Goal: Navigation & Orientation: Find specific page/section

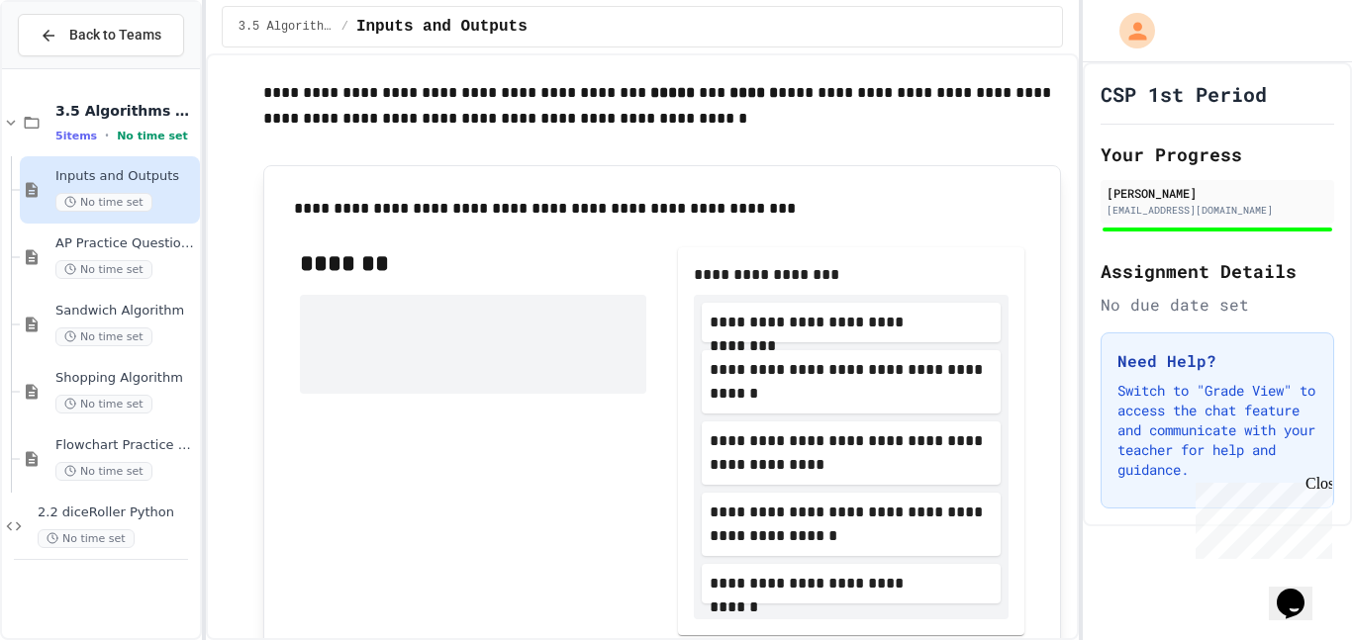
scroll to position [64, 0]
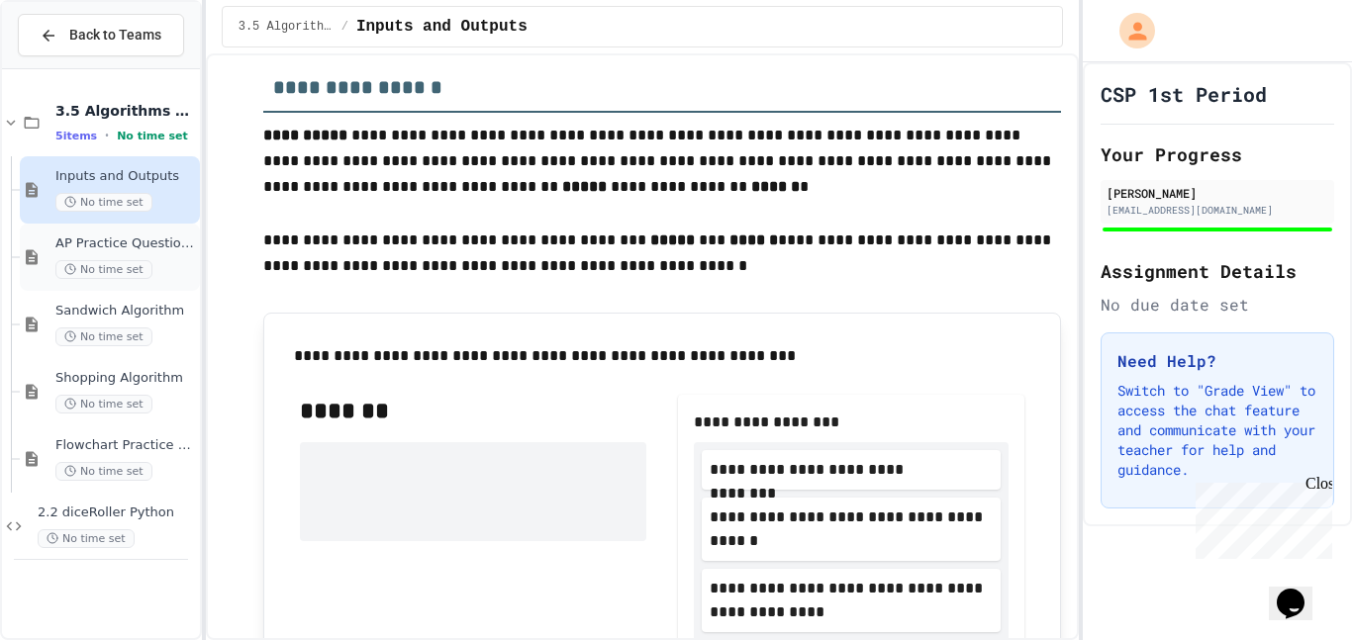
click at [162, 263] on div "No time set" at bounding box center [125, 269] width 141 height 19
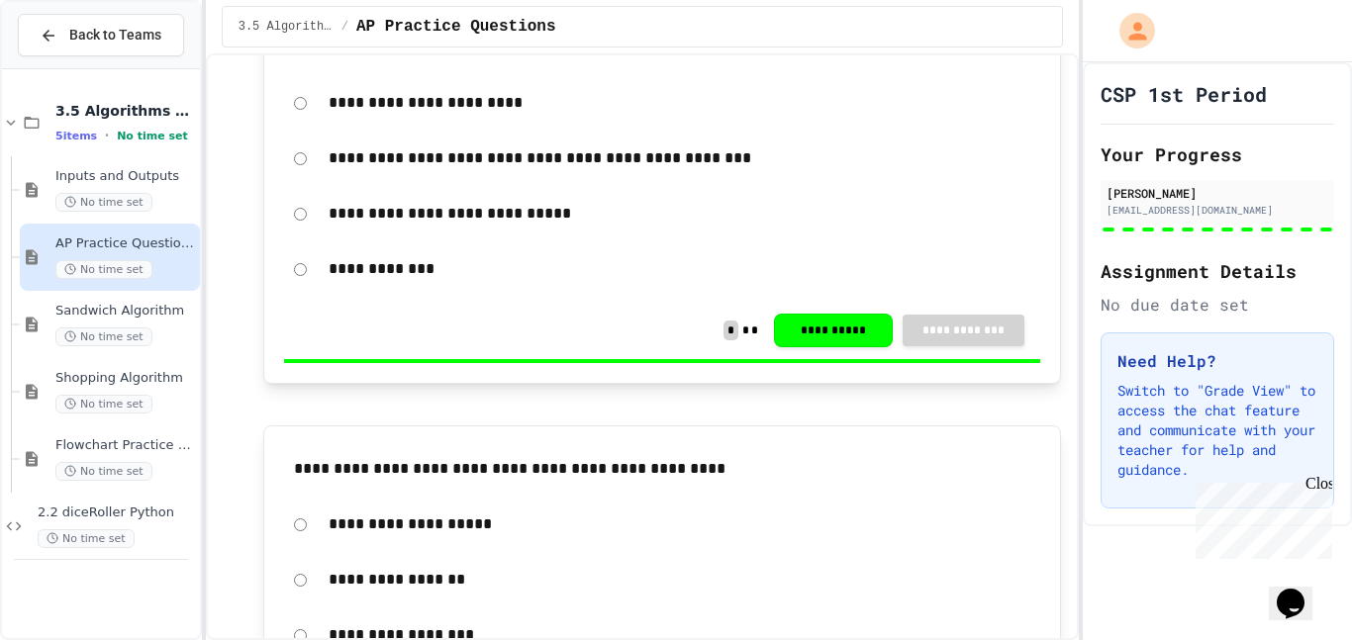
scroll to position [1167, 0]
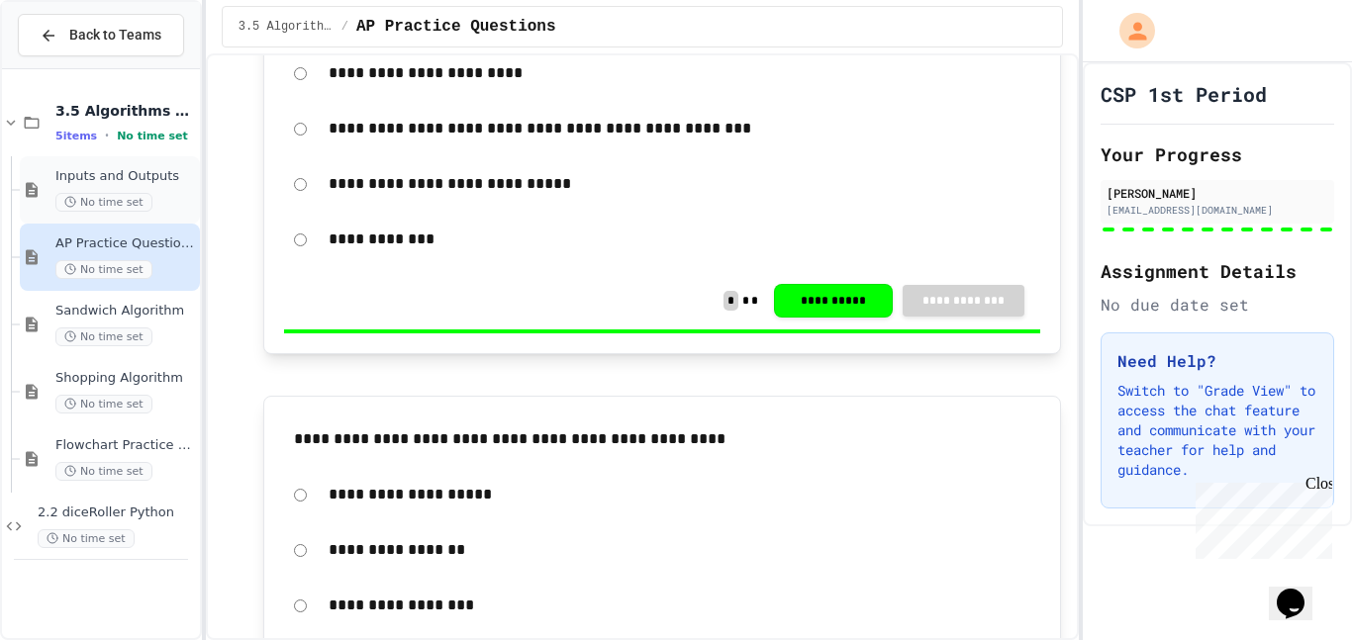
click at [137, 168] on span "Inputs and Outputs" at bounding box center [125, 176] width 141 height 17
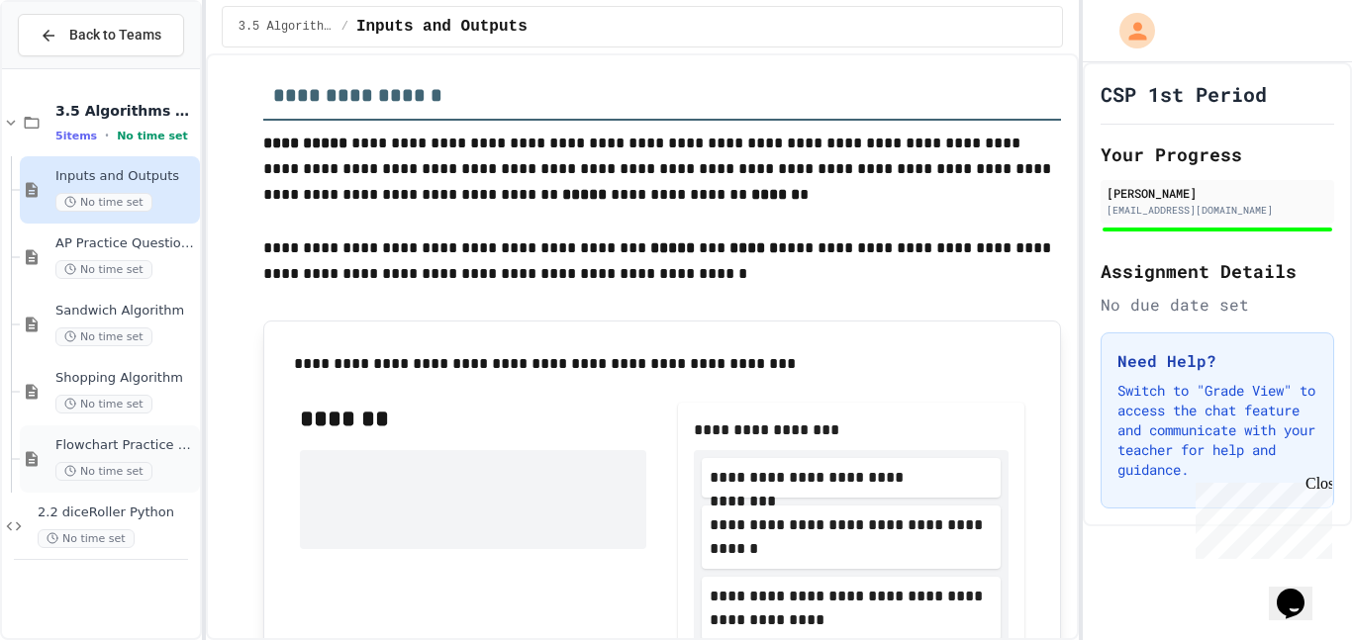
scroll to position [9, 0]
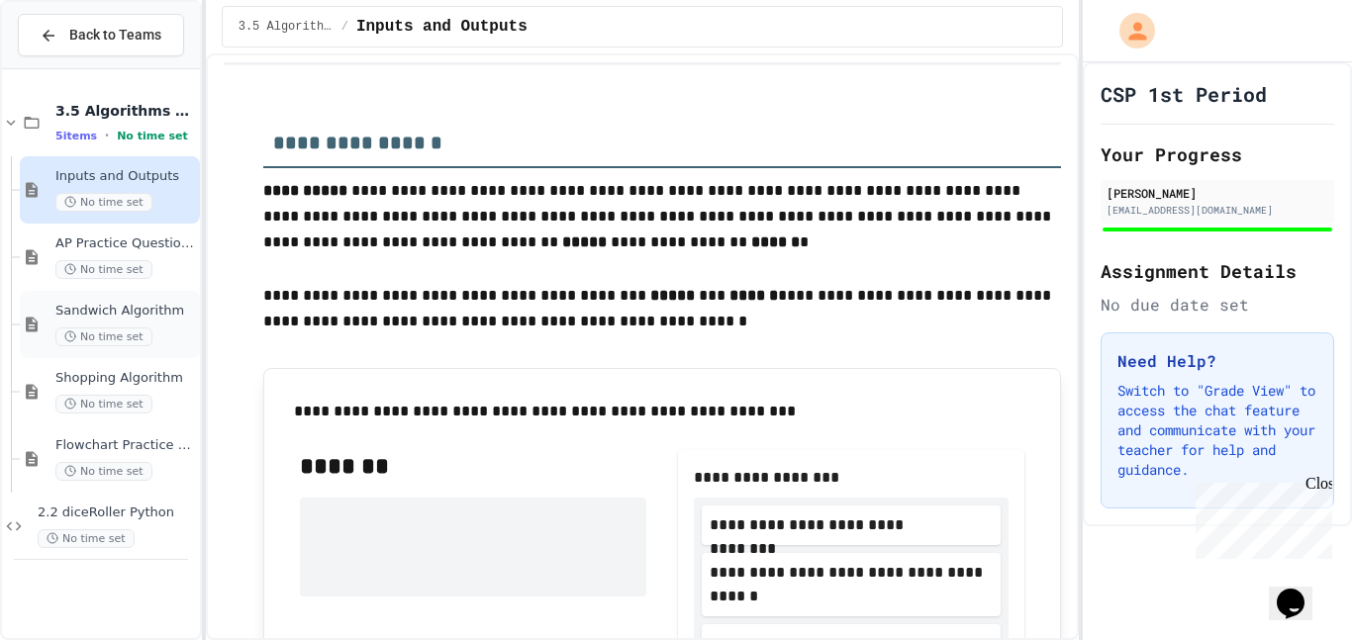
click at [155, 320] on div "Sandwich Algorithm No time set" at bounding box center [125, 325] width 141 height 44
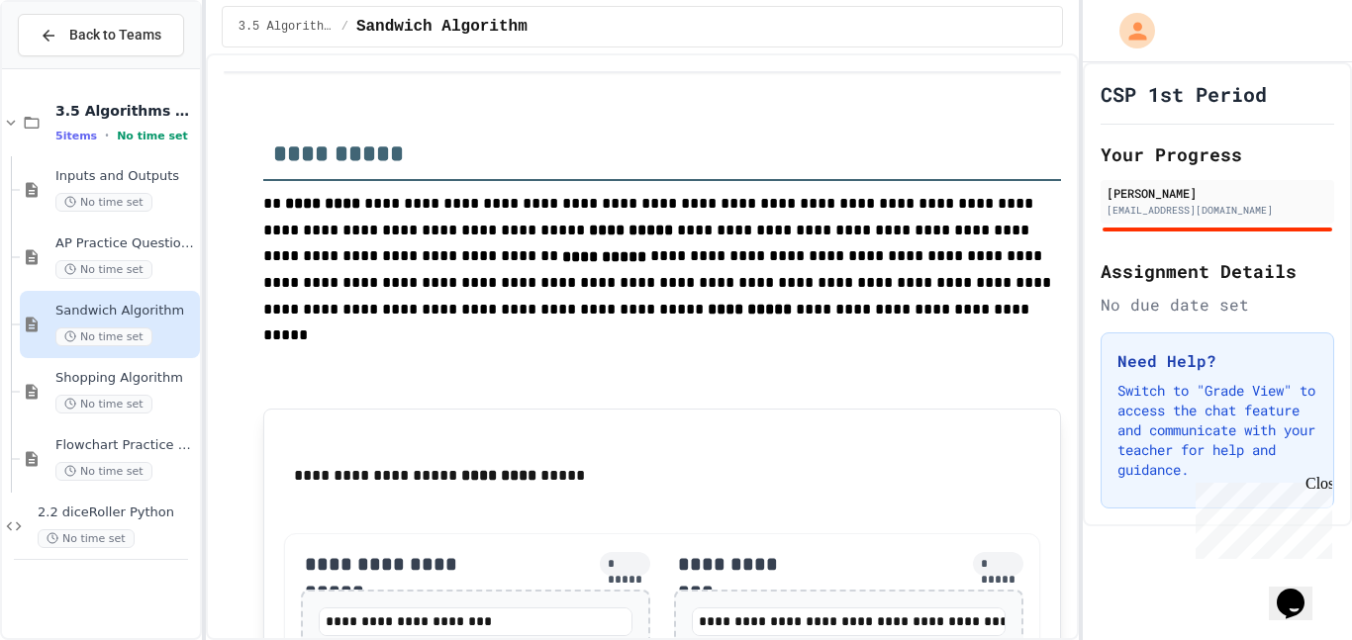
scroll to position [566, 0]
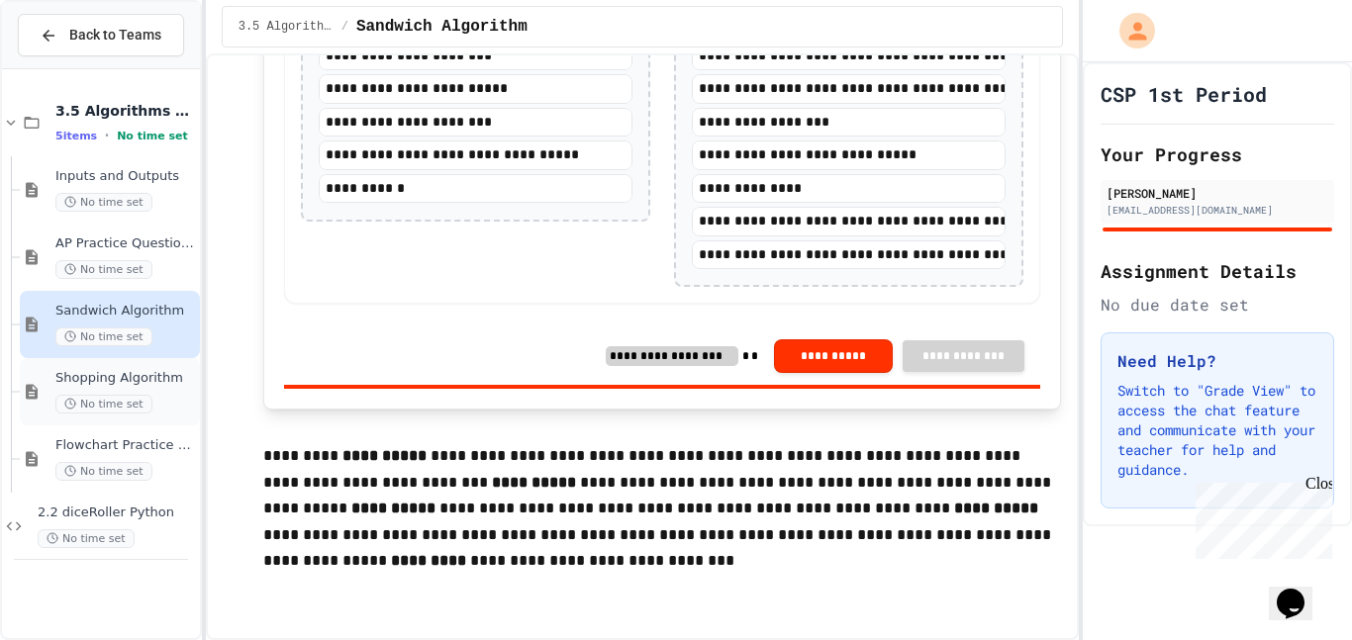
click at [98, 392] on div "Shopping Algorithm No time set" at bounding box center [125, 392] width 141 height 44
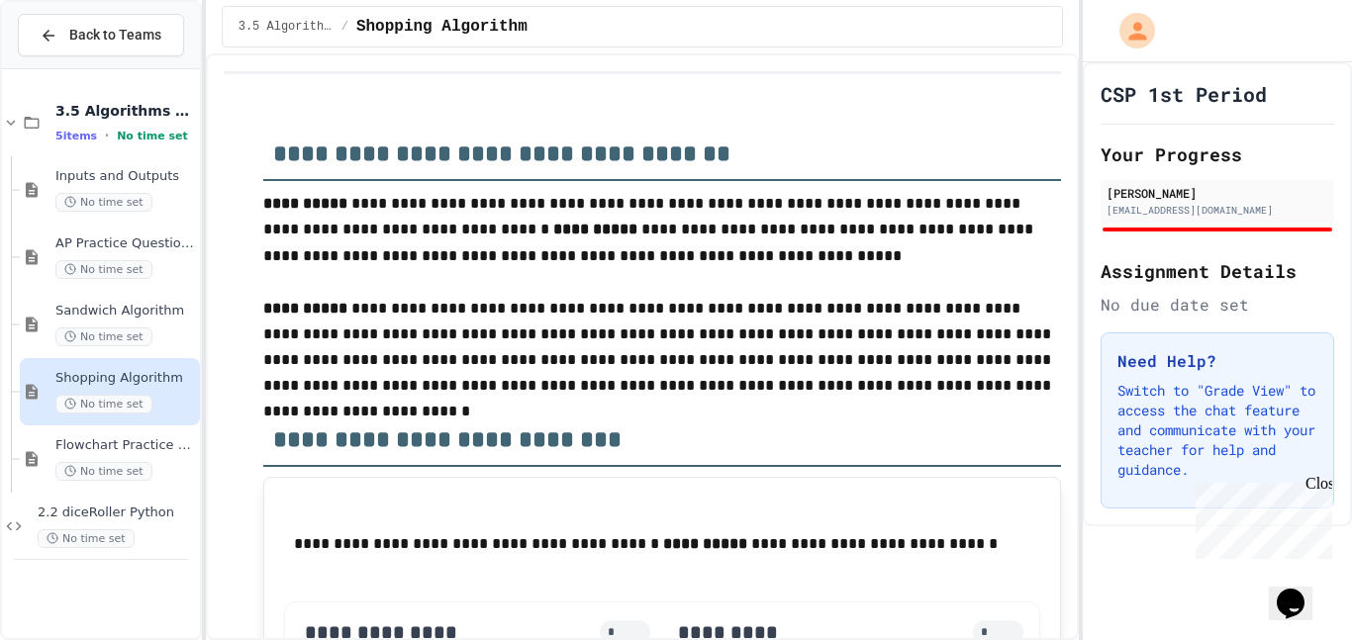
scroll to position [869, 0]
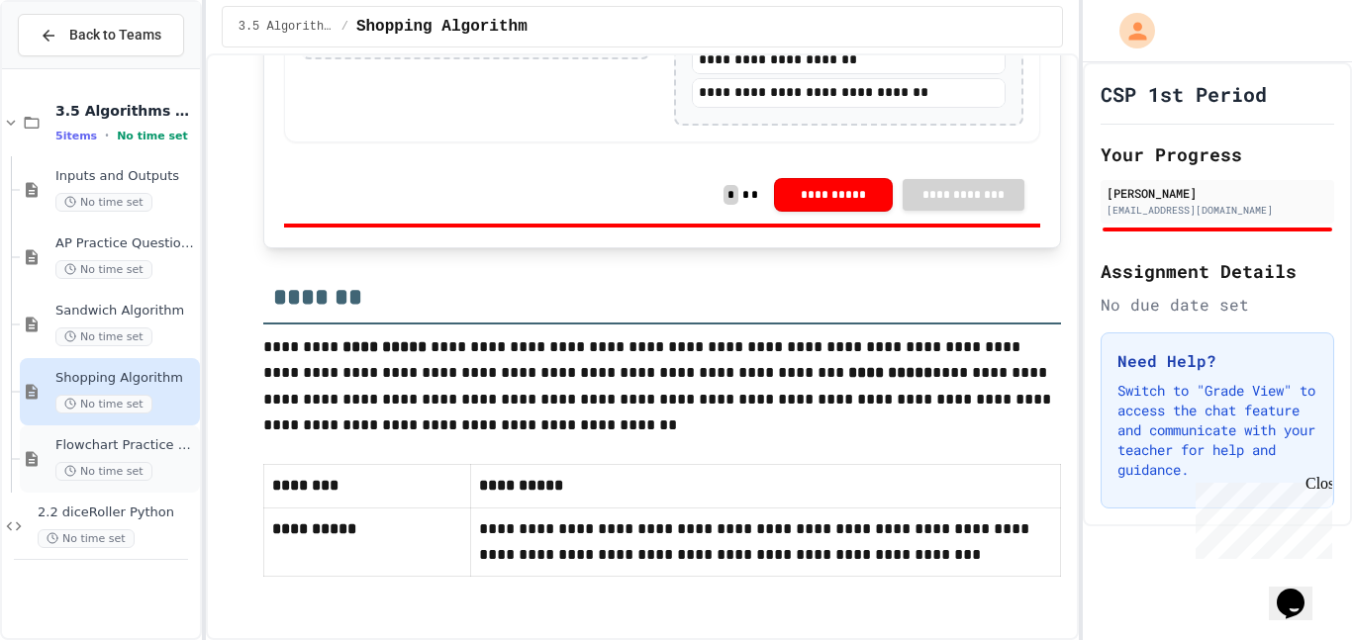
click at [166, 442] on span "Flowchart Practice Exercises" at bounding box center [125, 445] width 141 height 17
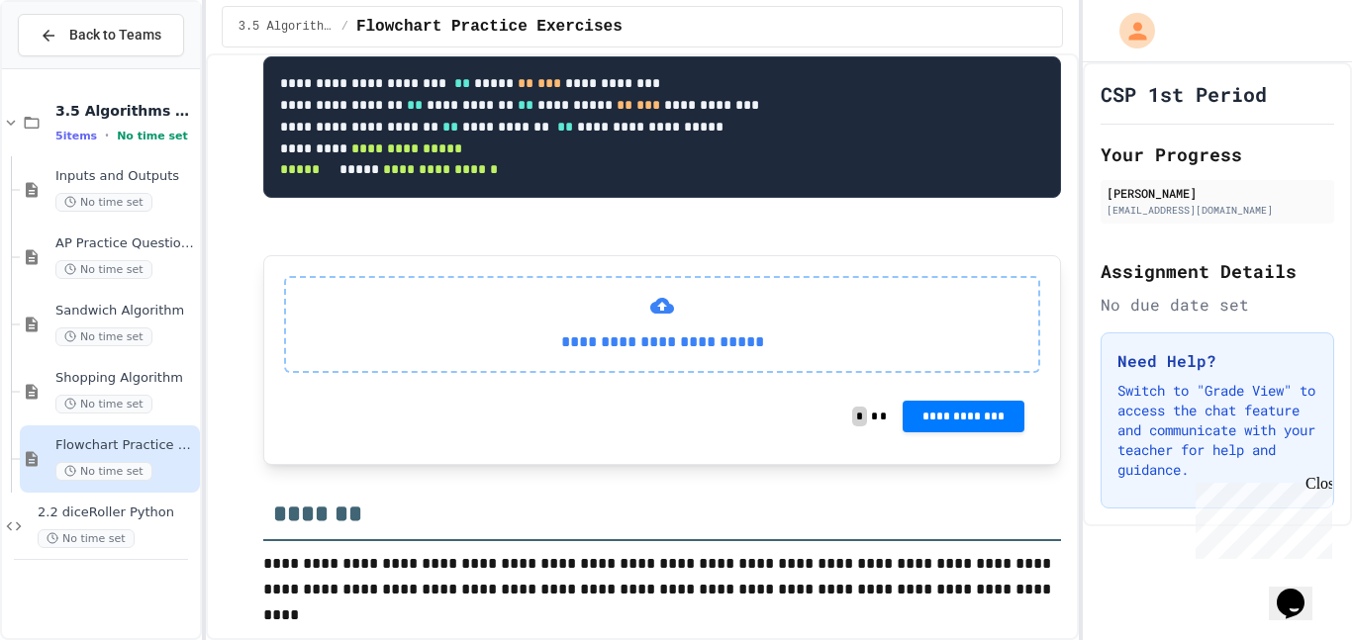
scroll to position [2500, 0]
